Goal: Navigation & Orientation: Find specific page/section

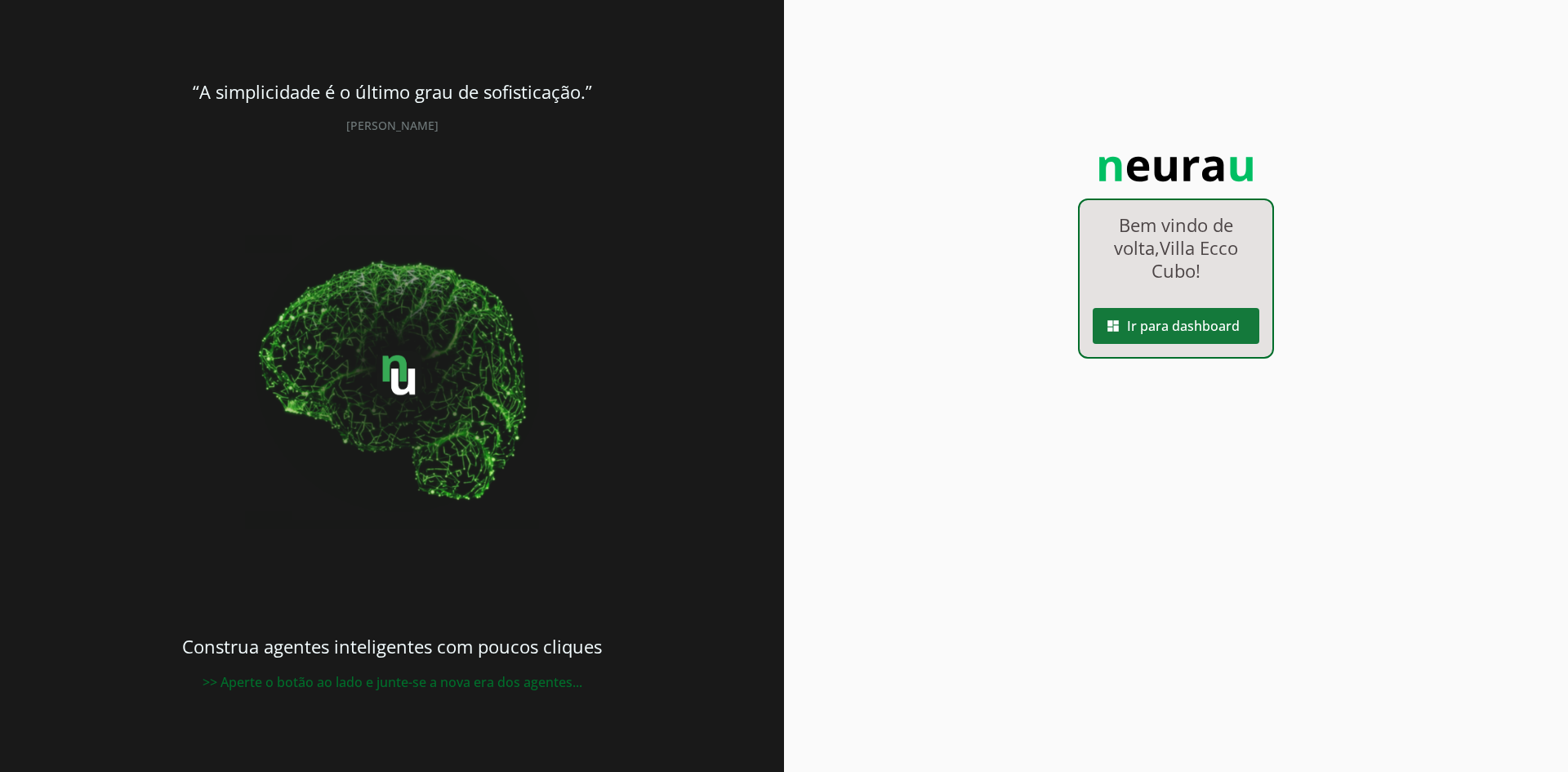
click at [1193, 334] on span at bounding box center [1177, 325] width 167 height 39
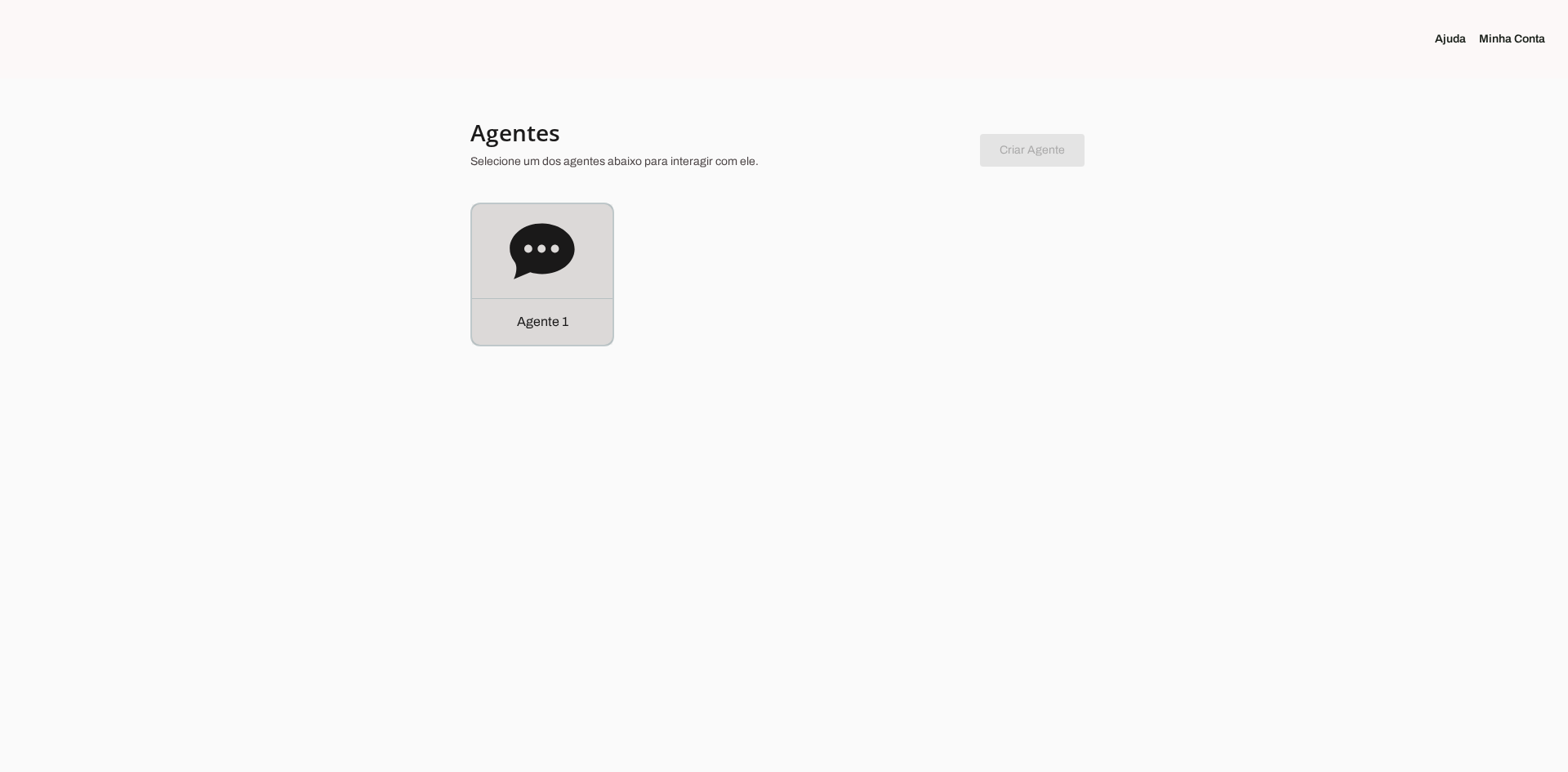
click at [528, 251] on icon at bounding box center [542, 251] width 66 height 66
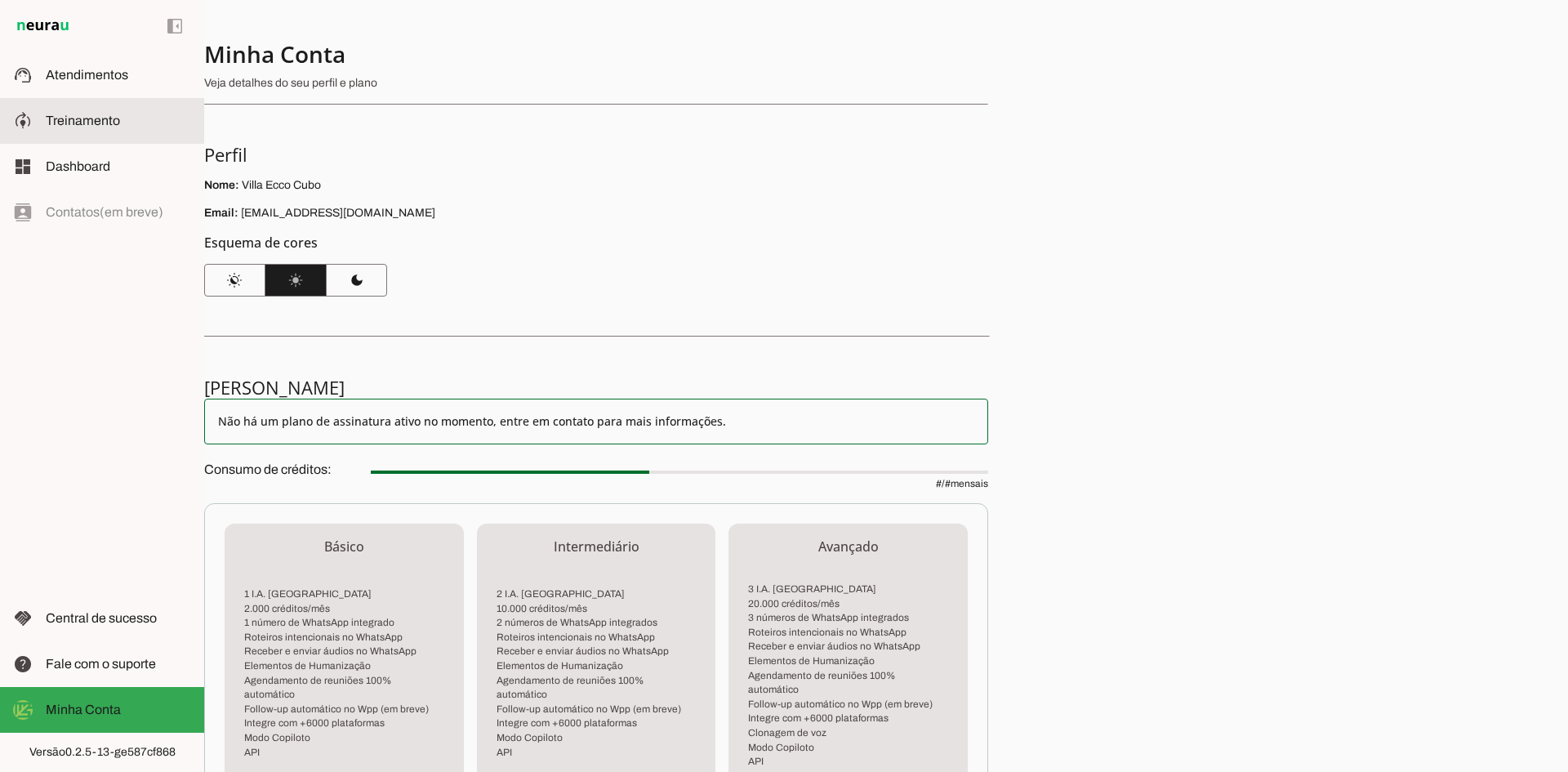
click at [54, 126] on span "Treinamento" at bounding box center [82, 120] width 74 height 14
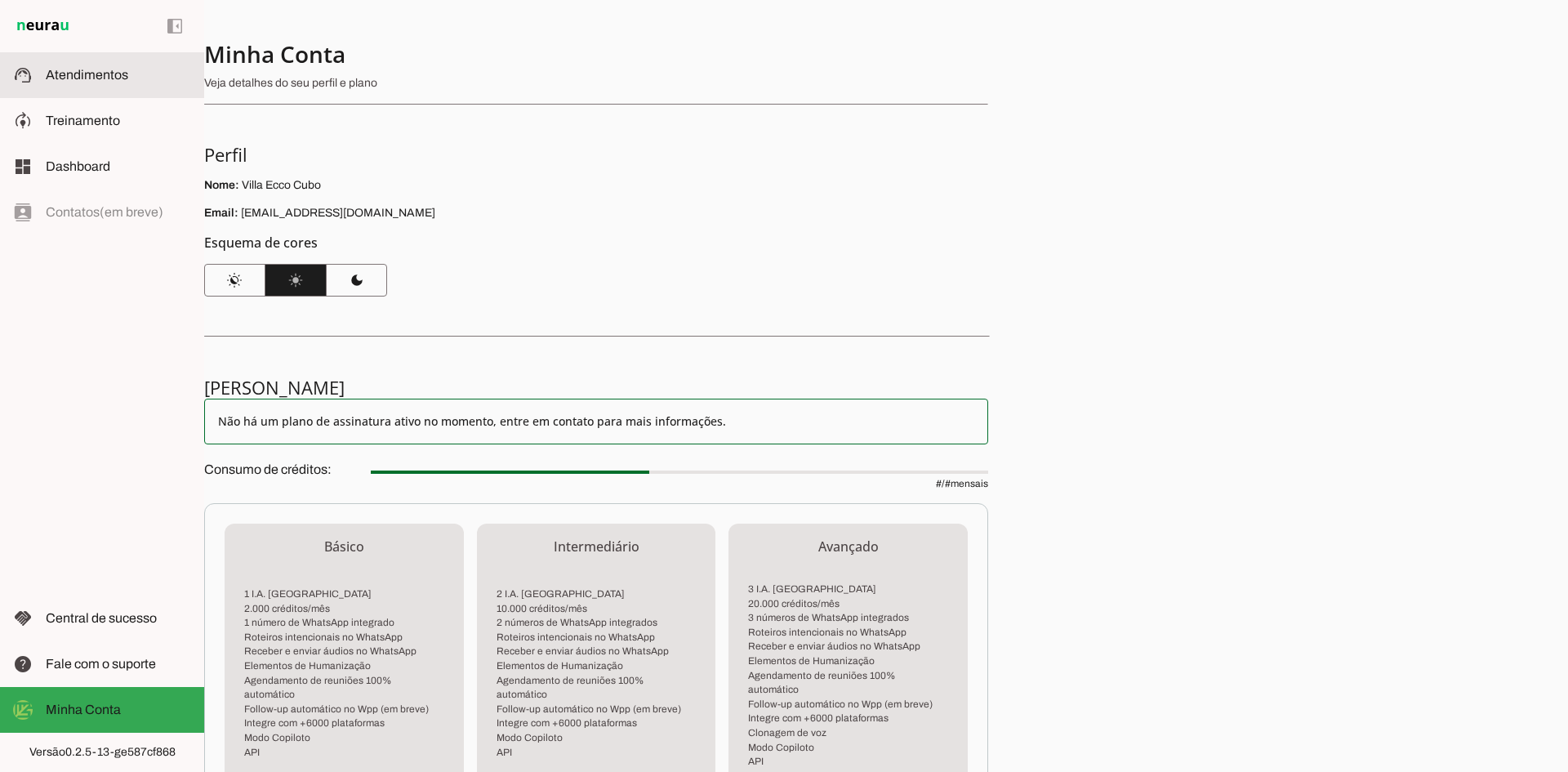
click at [85, 71] on span "Atendimentos" at bounding box center [86, 75] width 82 height 14
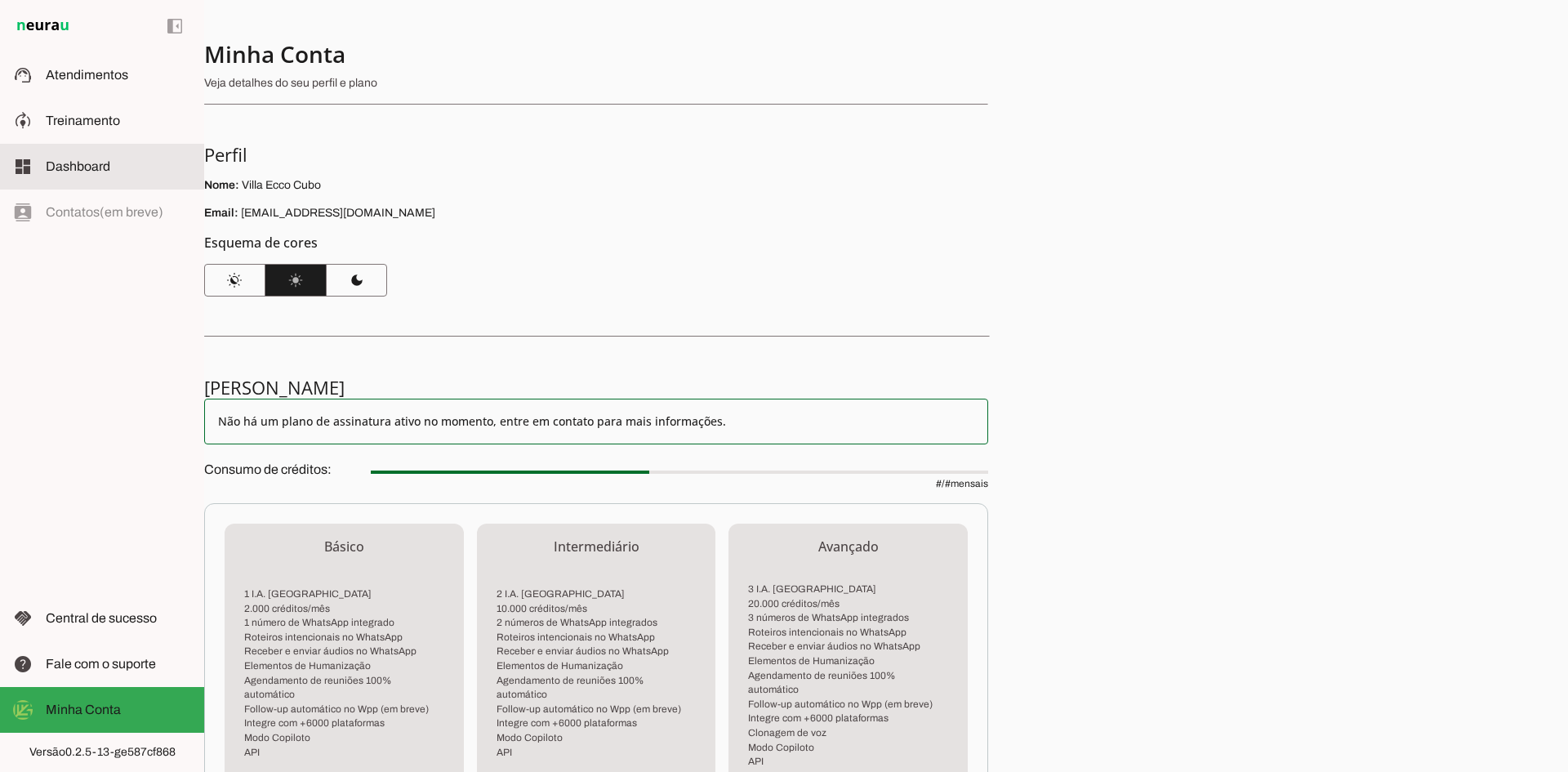
click at [85, 151] on md-item "dashboard Dashboard Dashboard" at bounding box center [102, 167] width 205 height 46
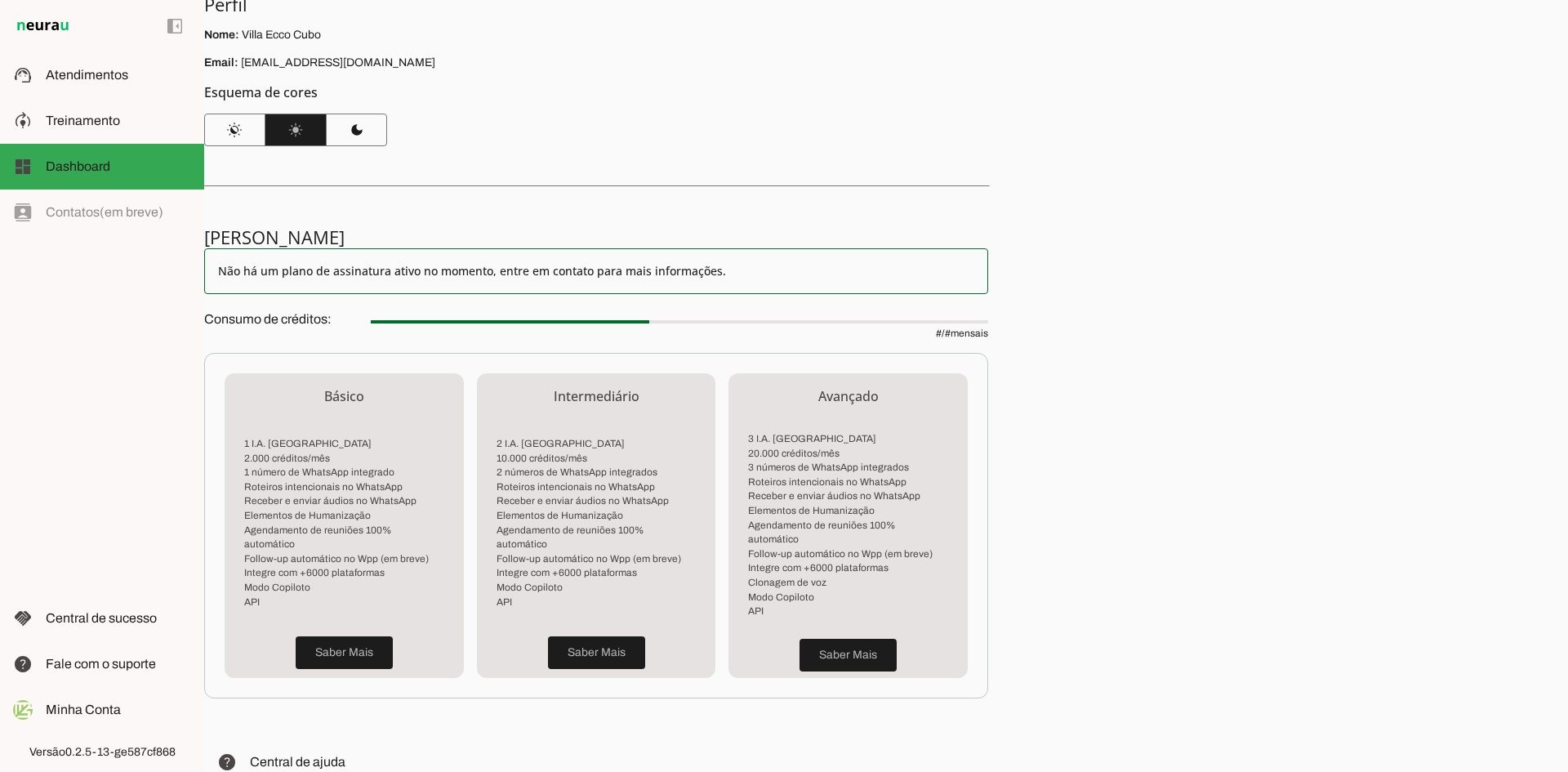
scroll to position [283, 0]
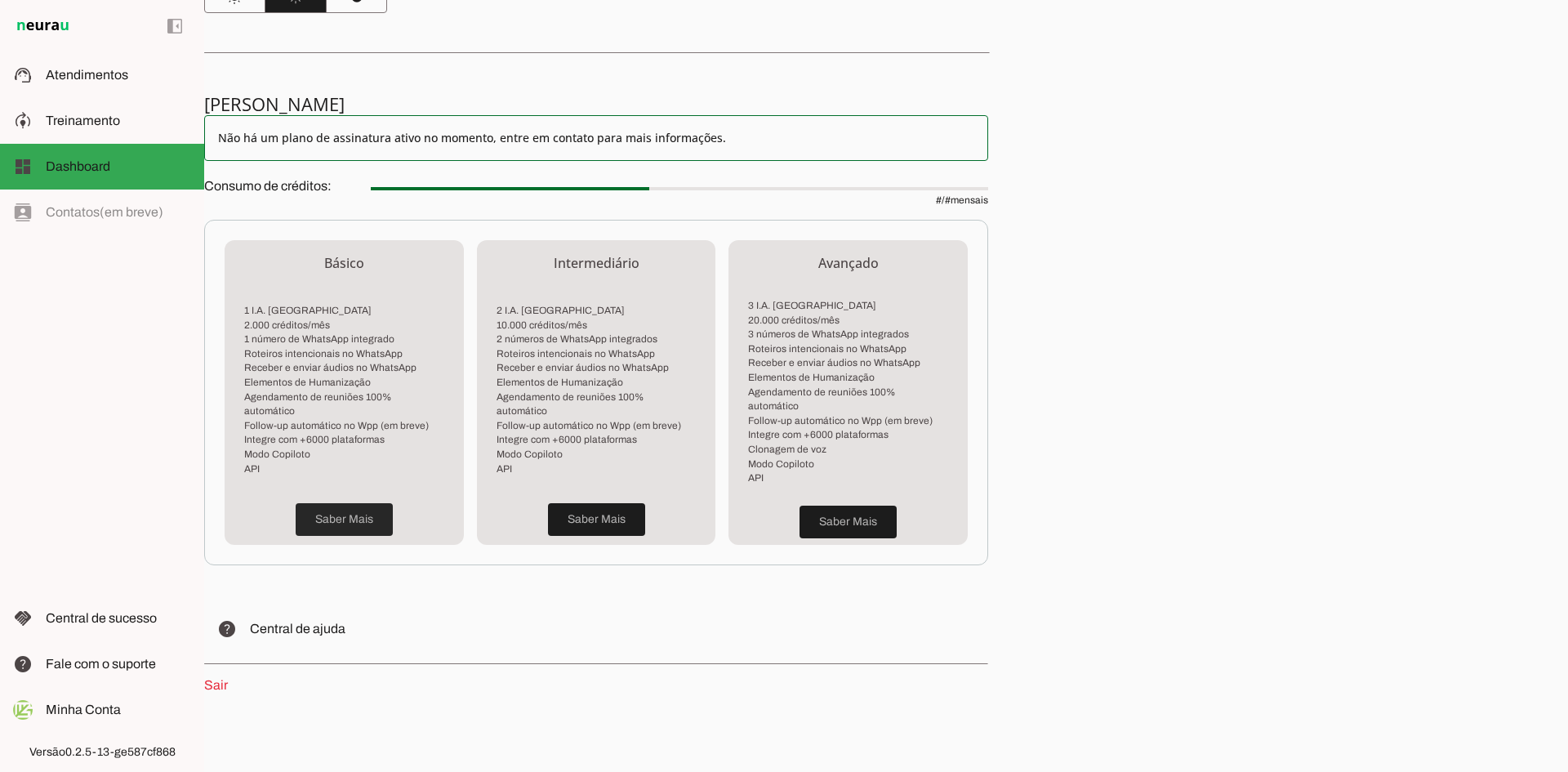
click at [340, 500] on span at bounding box center [345, 519] width 97 height 39
